Goal: Task Accomplishment & Management: Use online tool/utility

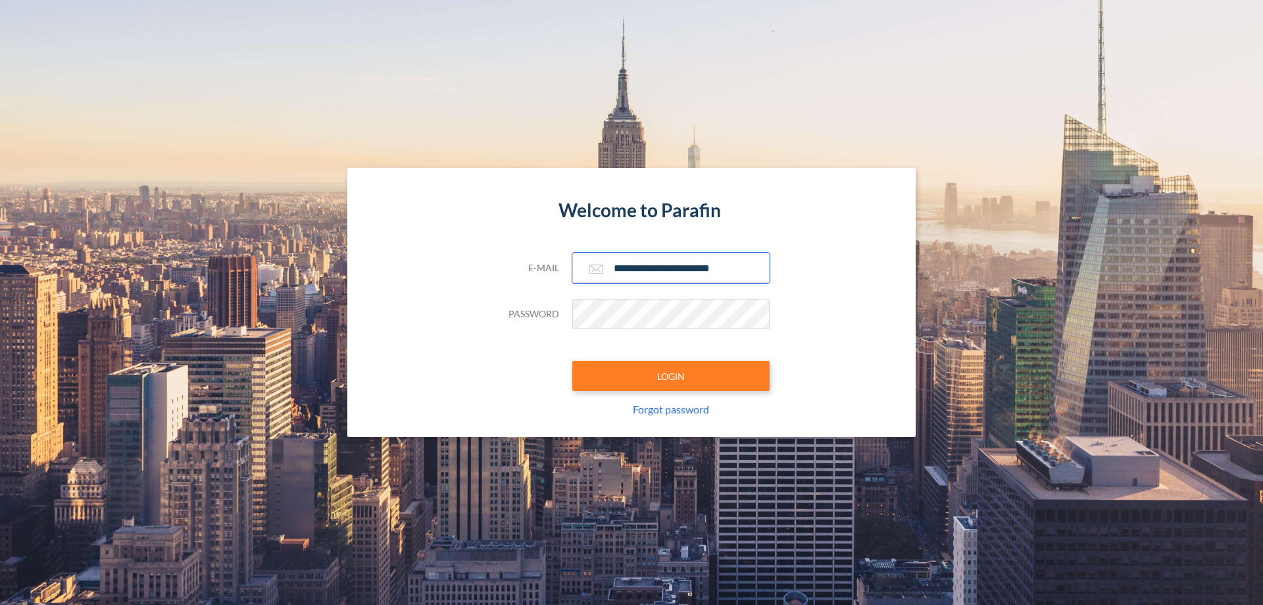
type input "**********"
click at [671, 376] on button "LOGIN" at bounding box center [670, 376] width 197 height 30
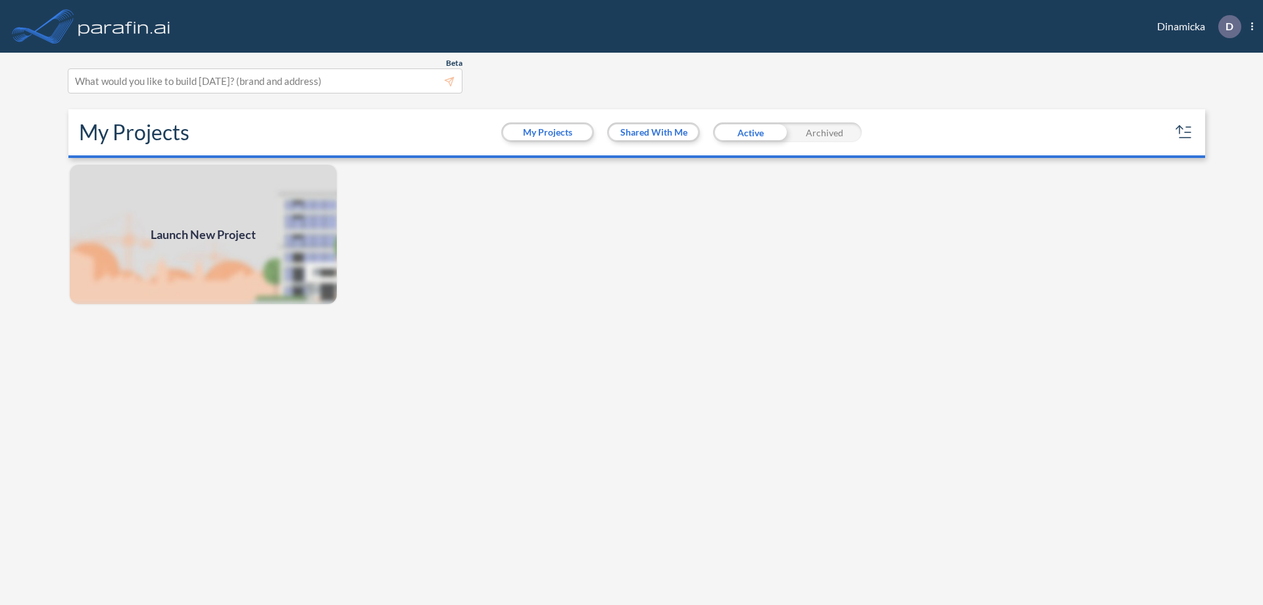
scroll to position [3, 0]
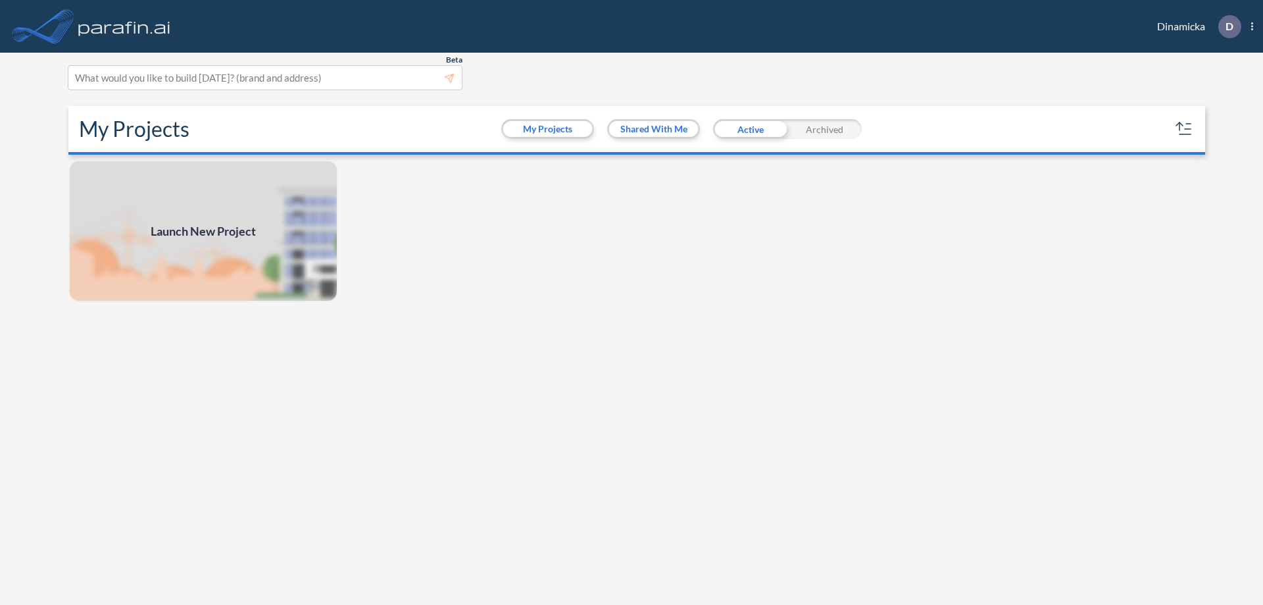
click at [203, 231] on span "Launch New Project" at bounding box center [203, 231] width 105 height 18
